Goal: Task Accomplishment & Management: Use online tool/utility

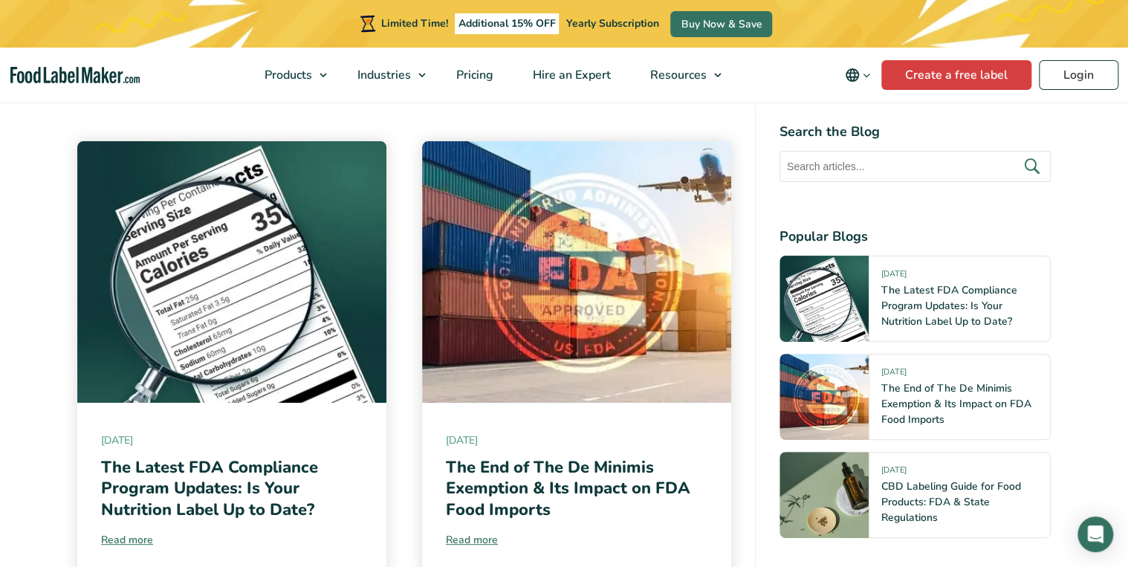
scroll to position [6019, 0]
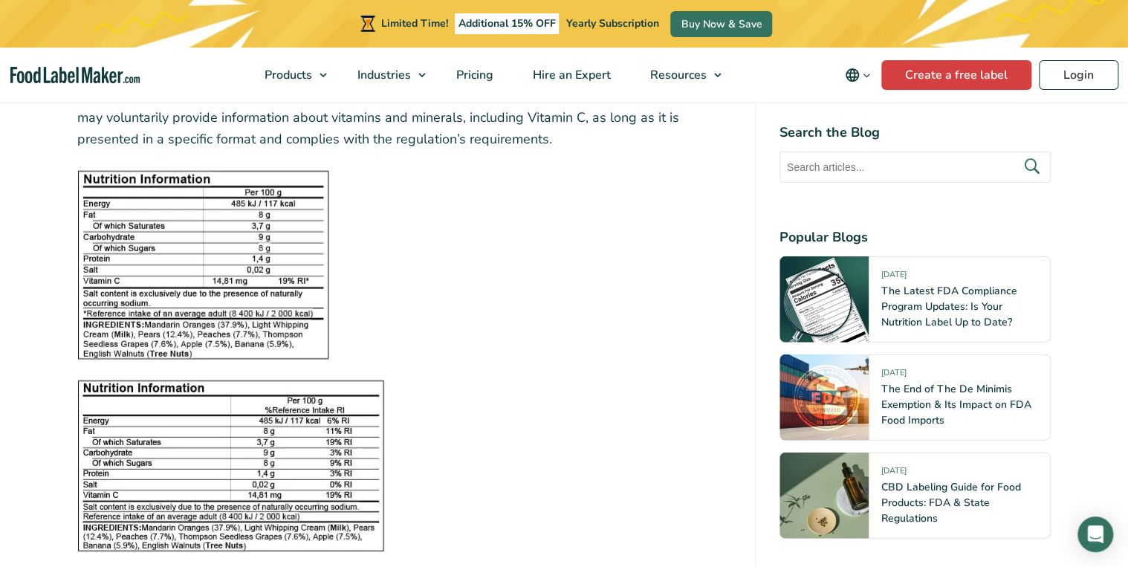
click at [254, 225] on img at bounding box center [203, 265] width 252 height 189
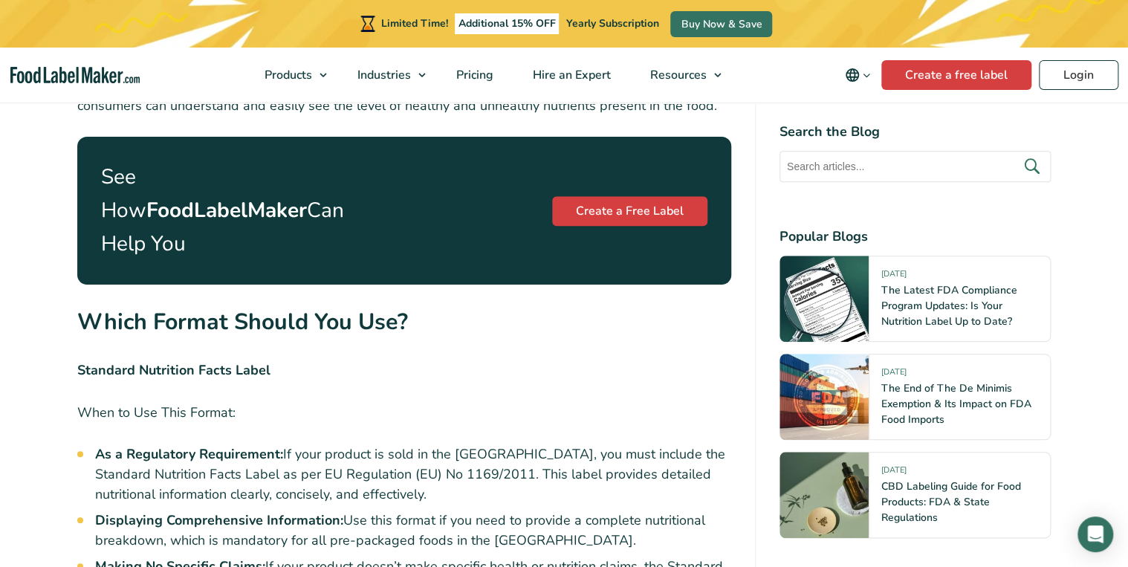
scroll to position [3329, 0]
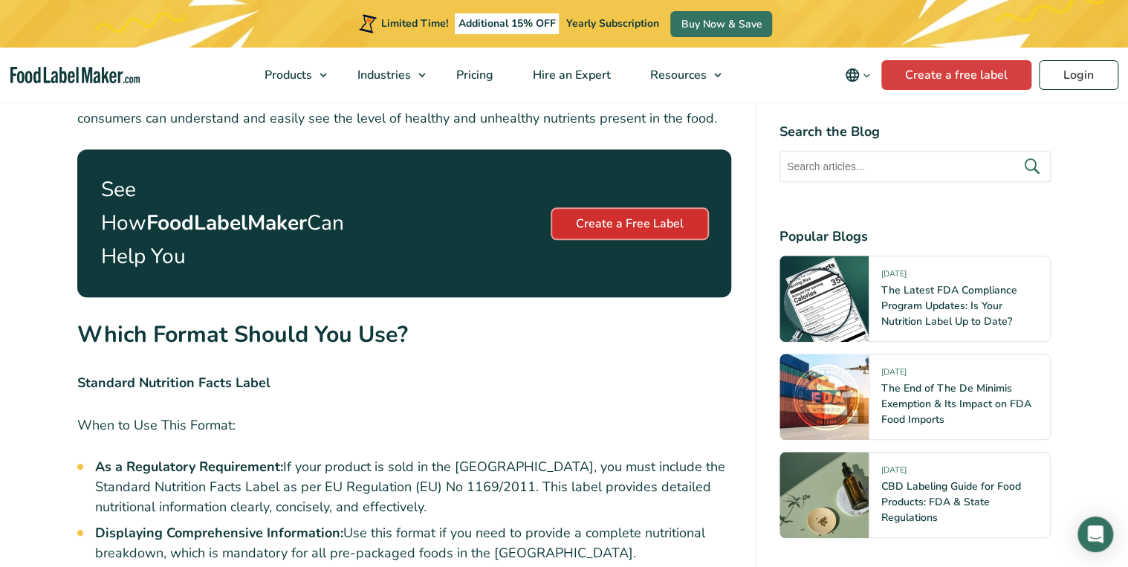
click at [629, 209] on link "Create a Free Label" at bounding box center [629, 224] width 155 height 30
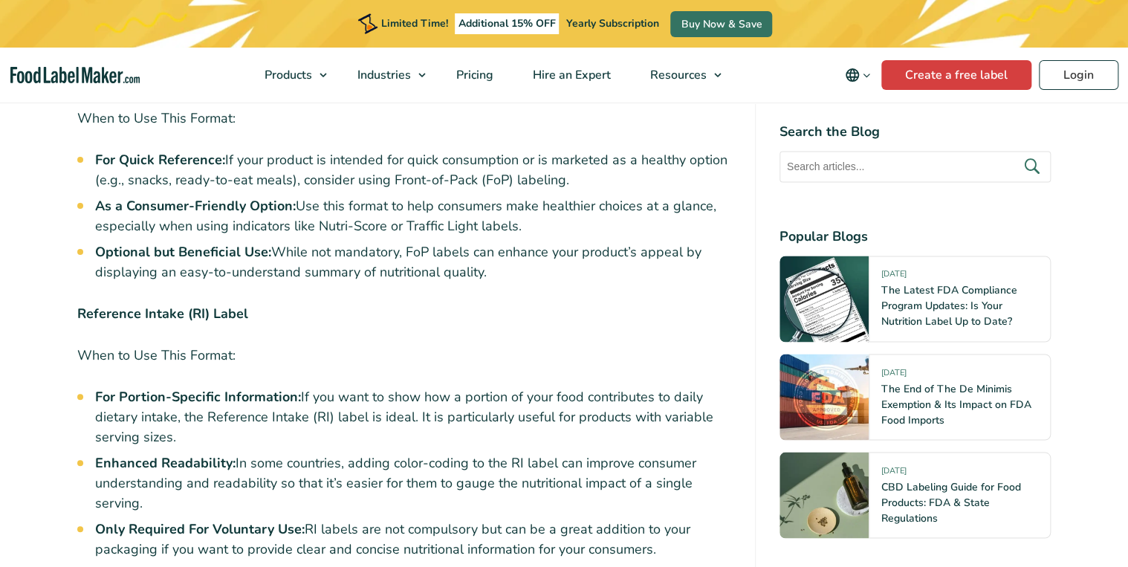
scroll to position [4280, 0]
